Goal: Check status: Check status

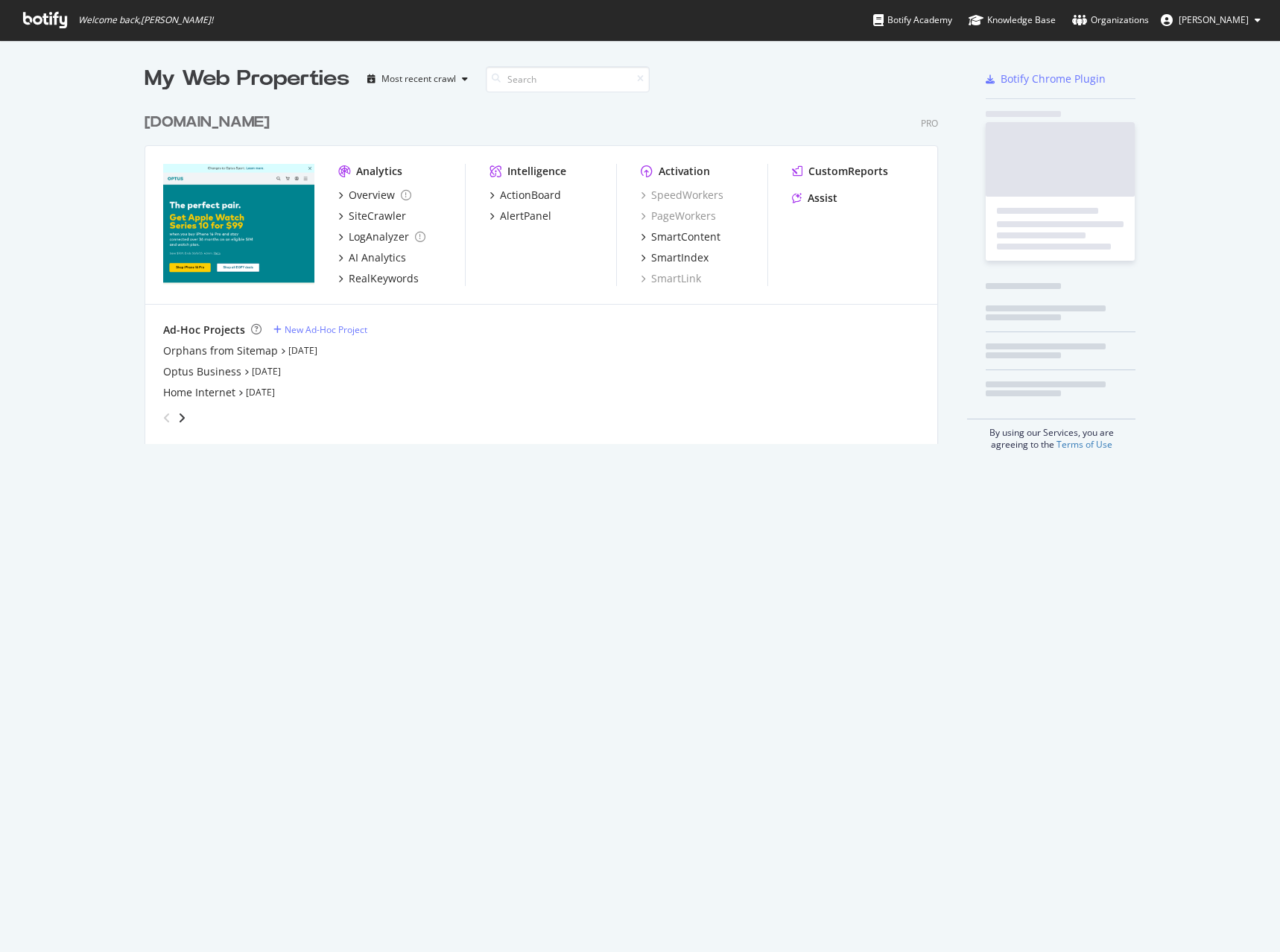
scroll to position [339, 794]
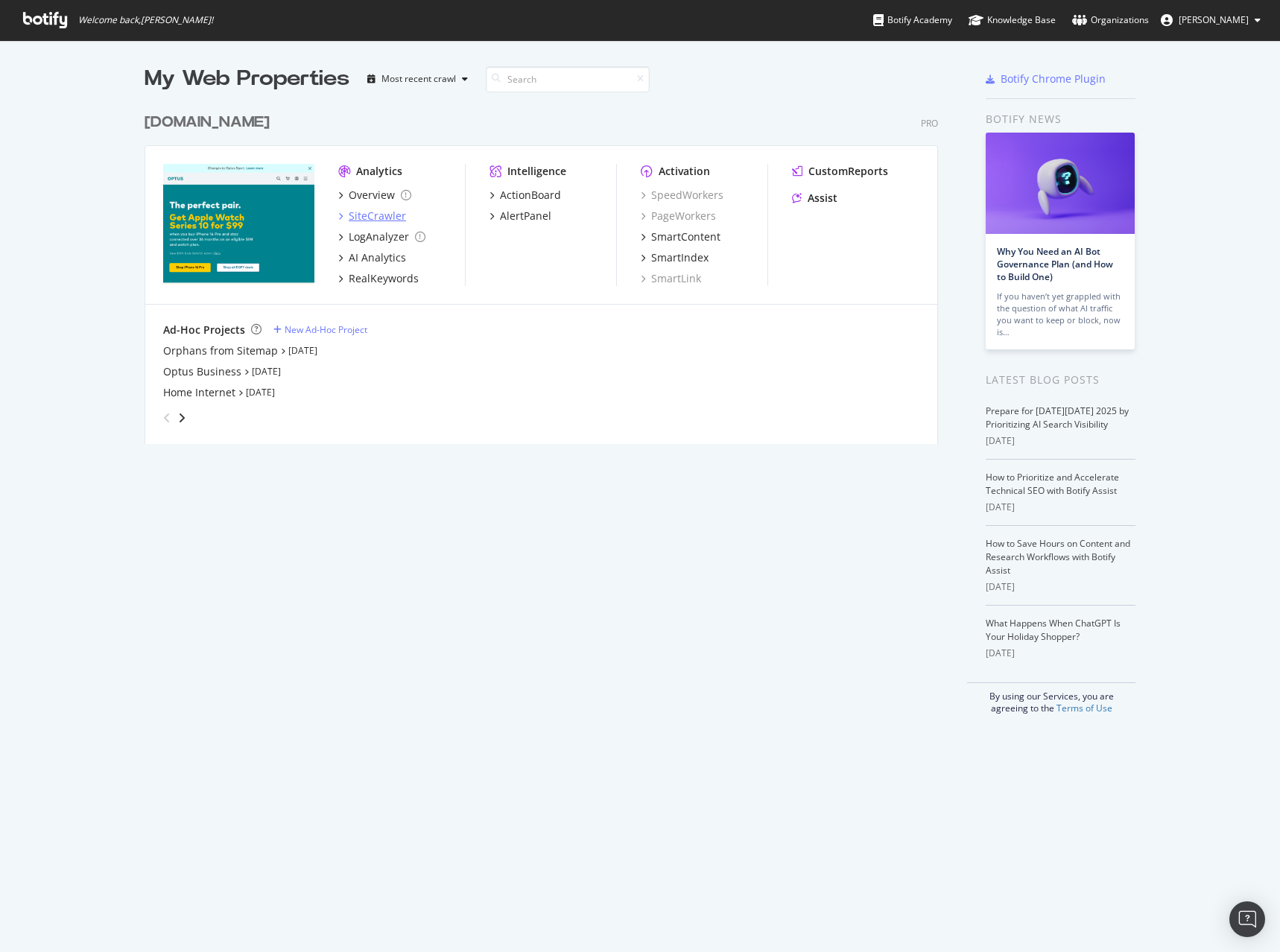
click at [353, 219] on div "SiteCrawler" at bounding box center [377, 216] width 57 height 15
